Goal: Task Accomplishment & Management: Complete application form

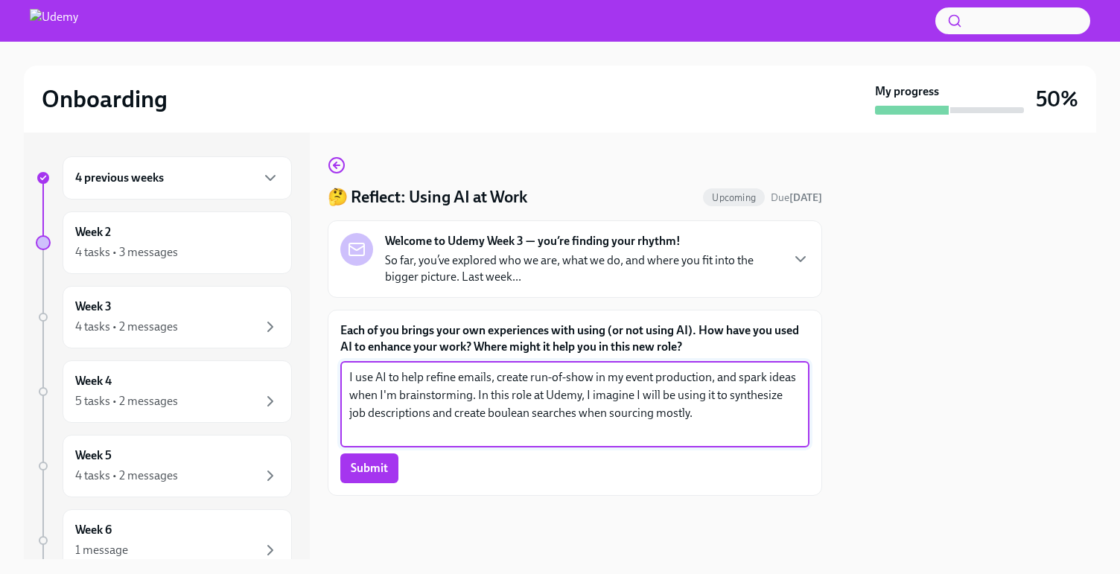
click at [384, 380] on textarea "I use AI to help refine emails, create run-of-show in my event production, and …" at bounding box center [574, 405] width 451 height 72
type textarea "I use AI in my every day to help refine emails, create run-of-show in my event …"
click at [384, 471] on span "Submit" at bounding box center [369, 468] width 37 height 15
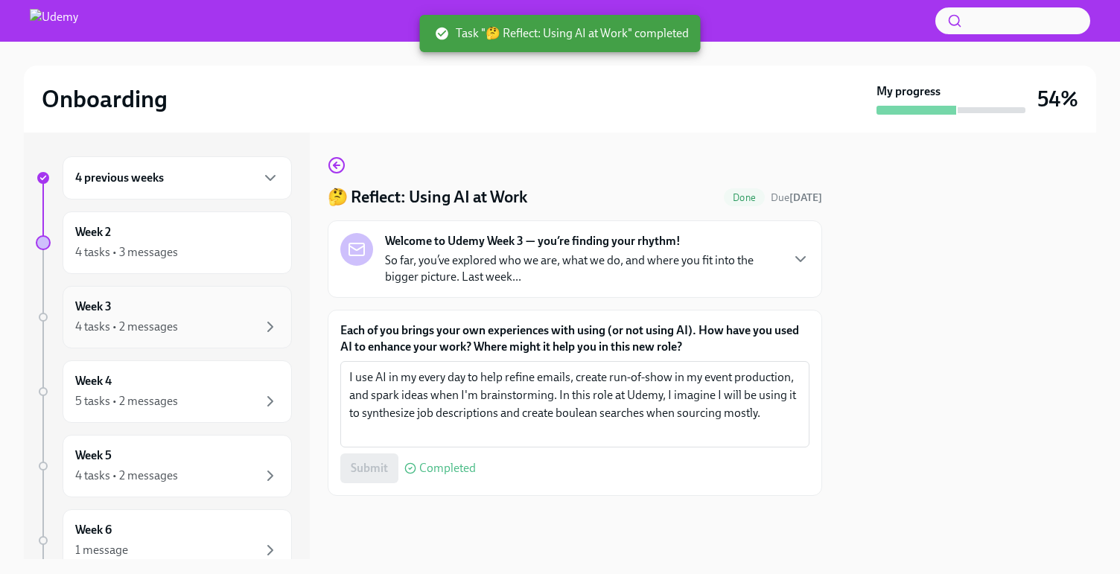
click at [138, 308] on div "Week 3 4 tasks • 2 messages" at bounding box center [177, 317] width 204 height 37
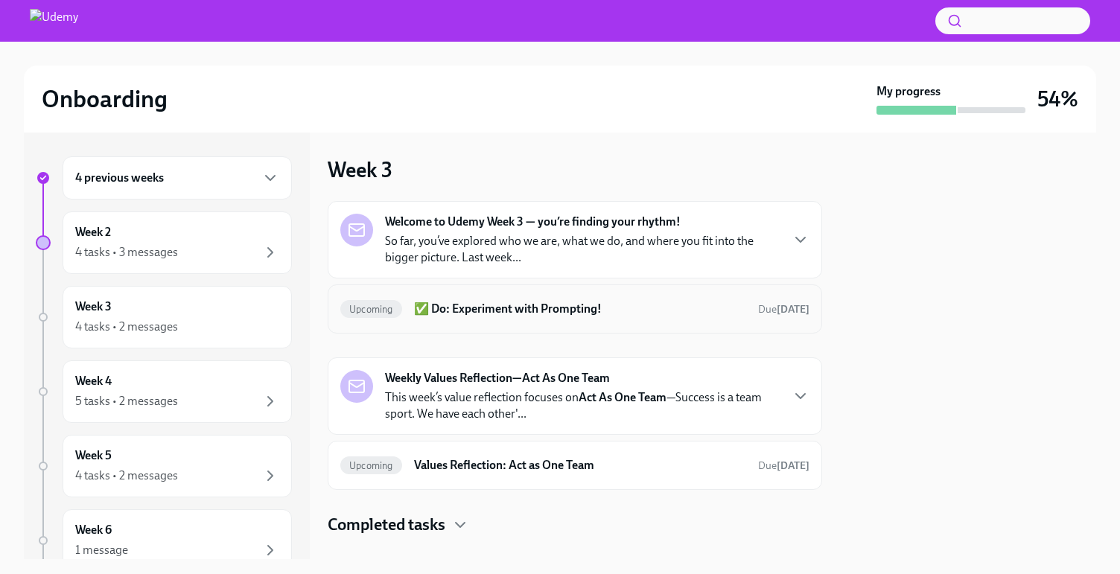
click at [529, 308] on h6 "✅ Do: Experiment with Prompting!" at bounding box center [580, 309] width 332 height 16
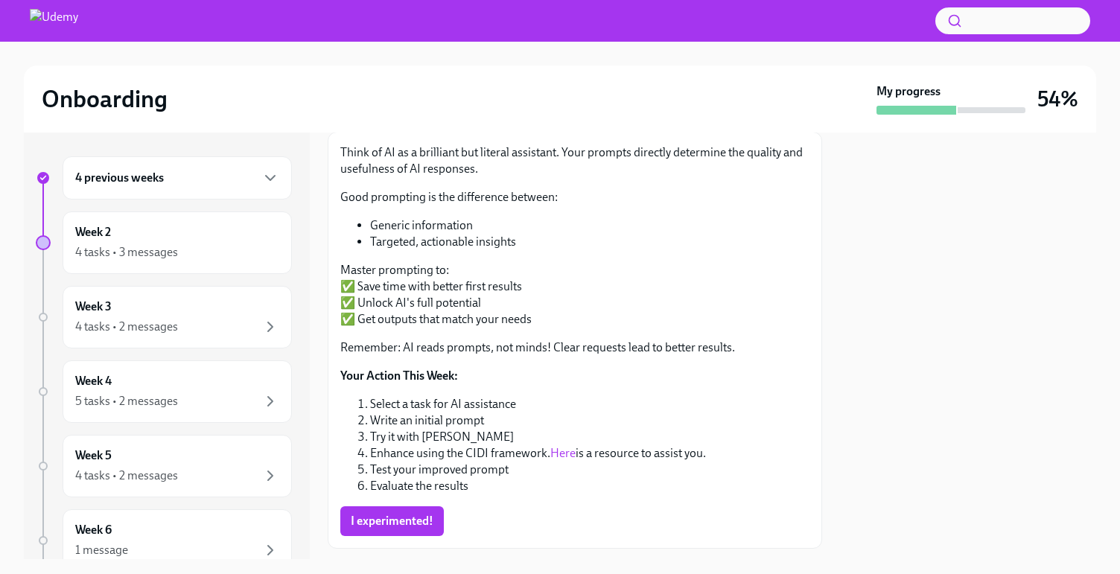
scroll to position [215, 0]
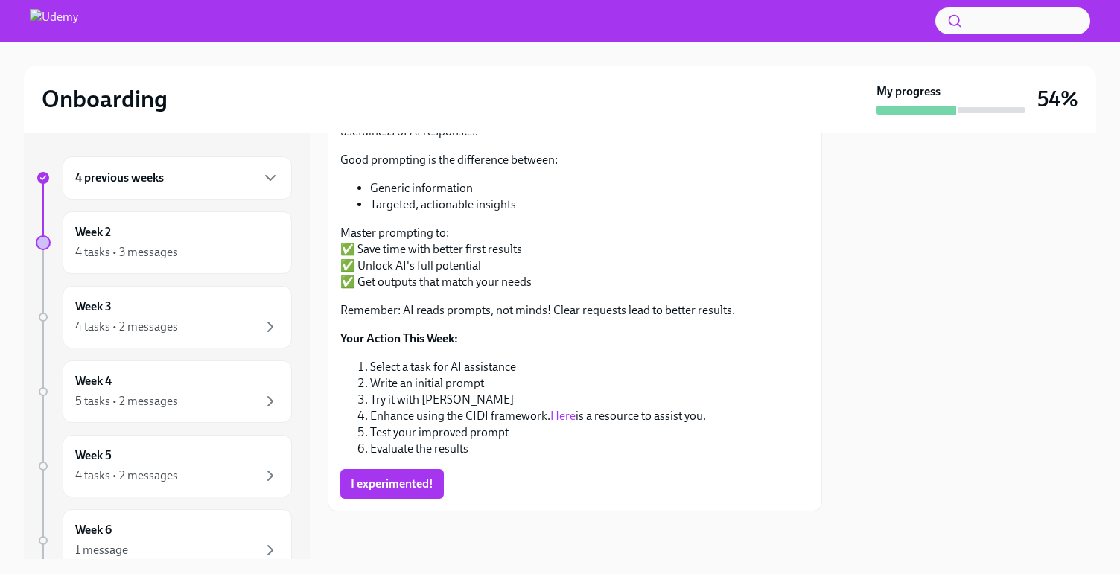
click at [569, 413] on link "Here" at bounding box center [562, 416] width 25 height 14
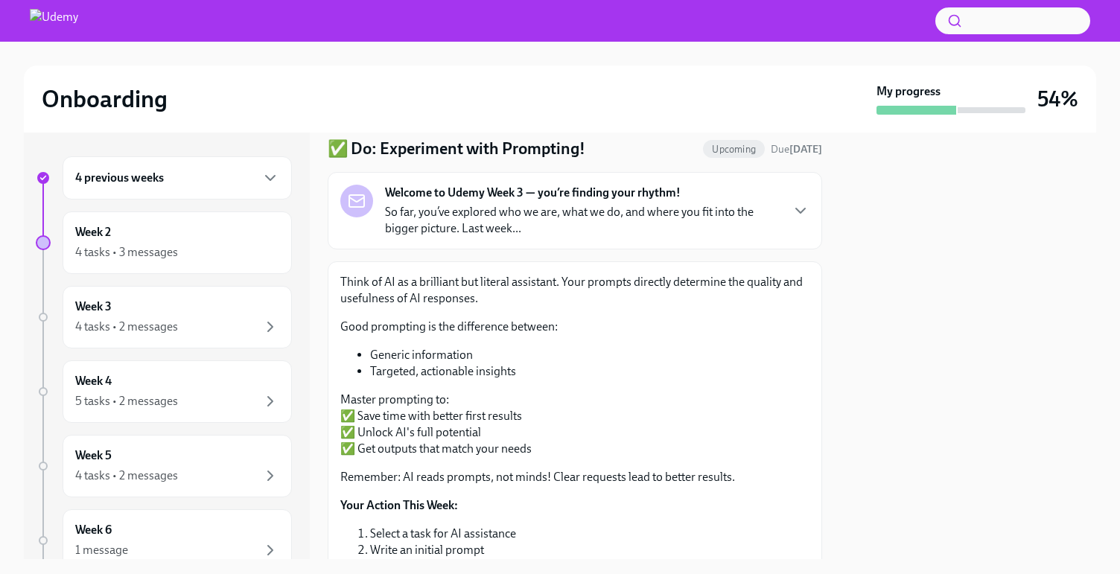
scroll to position [0, 0]
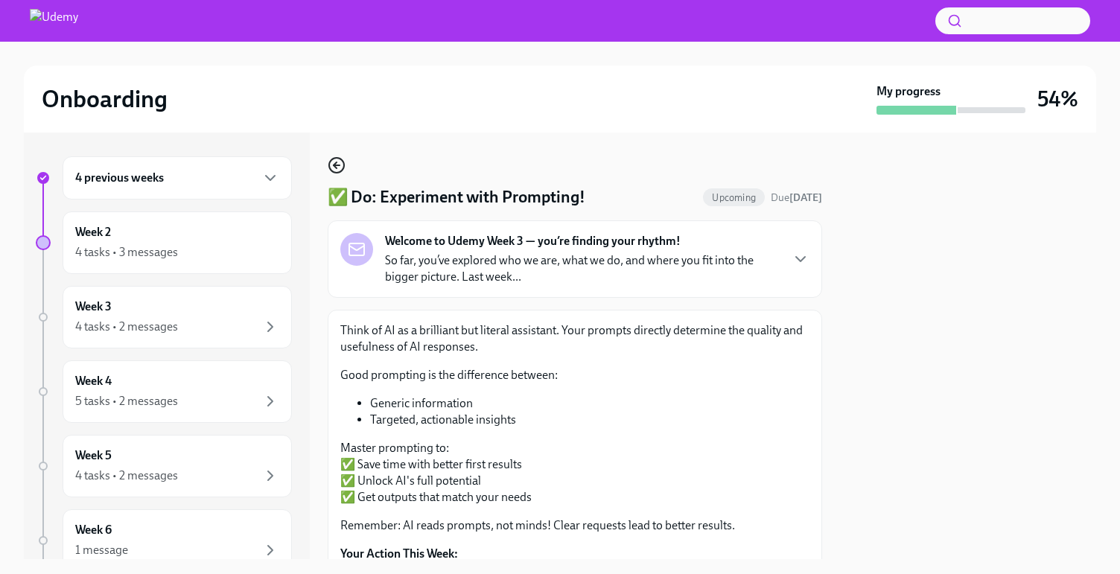
click at [334, 164] on icon "button" at bounding box center [335, 165] width 3 height 6
